Goal: Task Accomplishment & Management: Complete application form

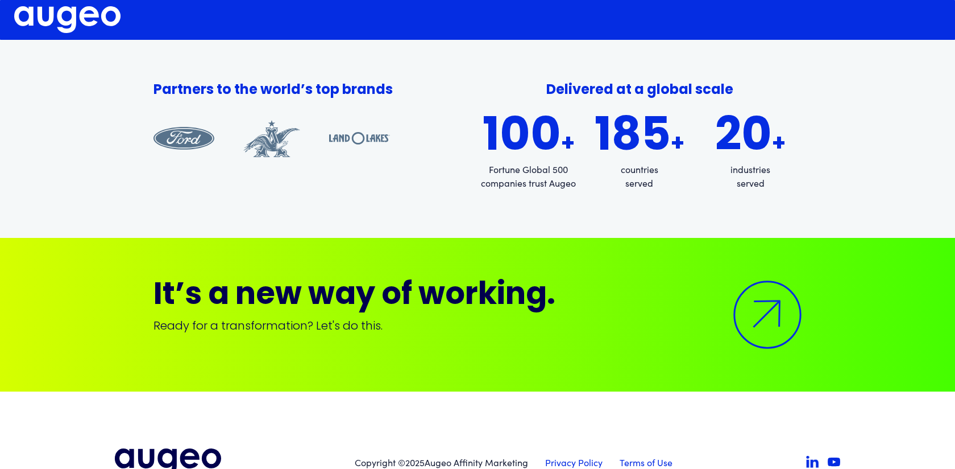
scroll to position [1371, 0]
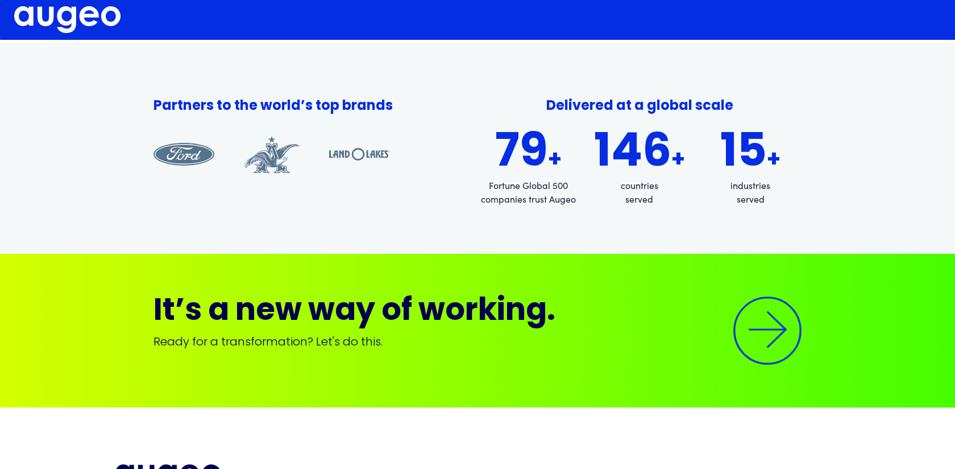
scroll to position [1355, 0]
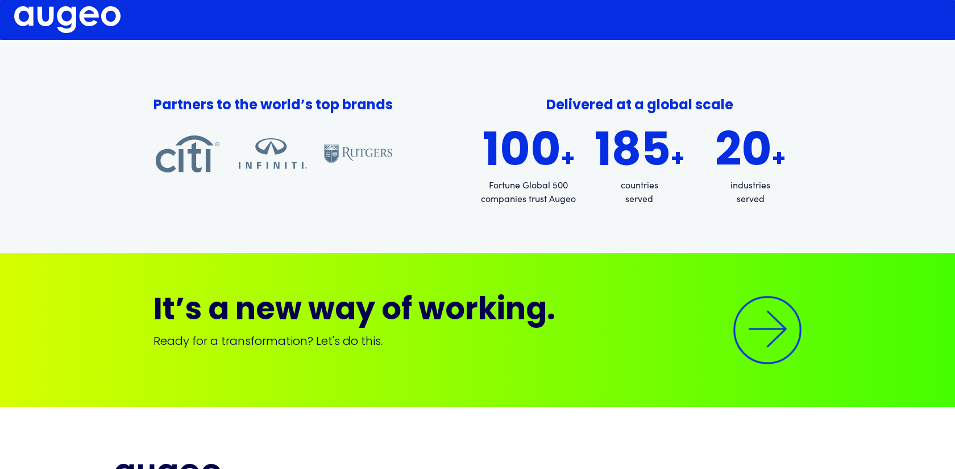
click at [759, 331] on img at bounding box center [767, 330] width 97 height 97
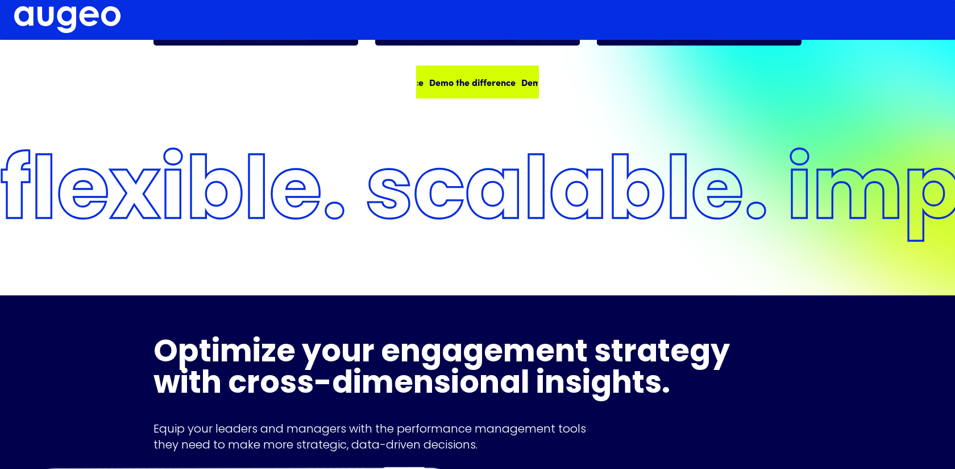
click at [475, 84] on div "Demo the difference" at bounding box center [469, 82] width 86 height 14
